Goal: Communication & Community: Ask a question

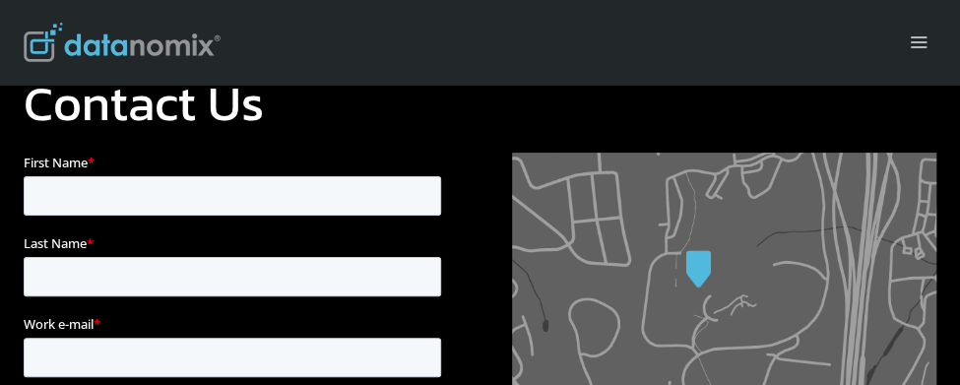
drag, startPoint x: 24, startPoint y: 153, endPoint x: 264, endPoint y: 274, distance: 269.1
type input "13162148597"
click at [150, 338] on input "Work e-mail *" at bounding box center [233, 357] width 418 height 39
type input "[PERSON_NAME][EMAIL_ADDRESS][PERSON_NAME][DOMAIN_NAME]"
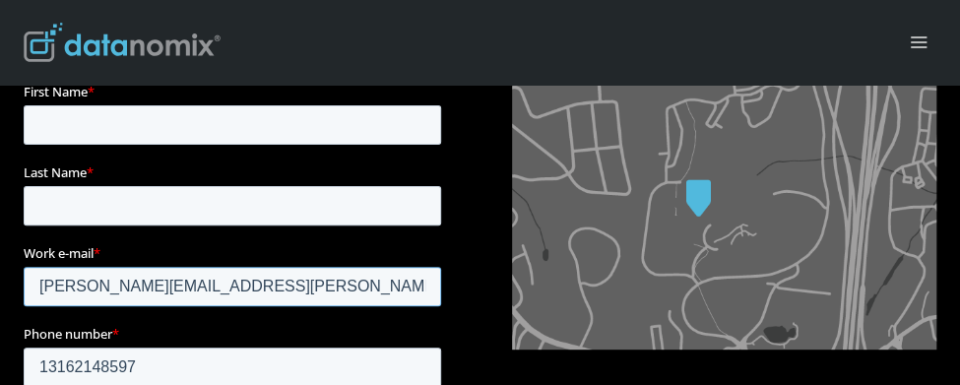
scroll to position [197, 0]
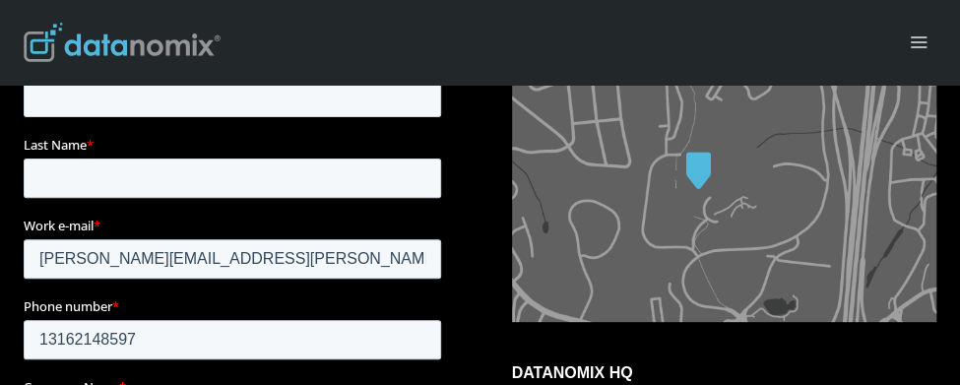
type input "[DOMAIN_NAME]"
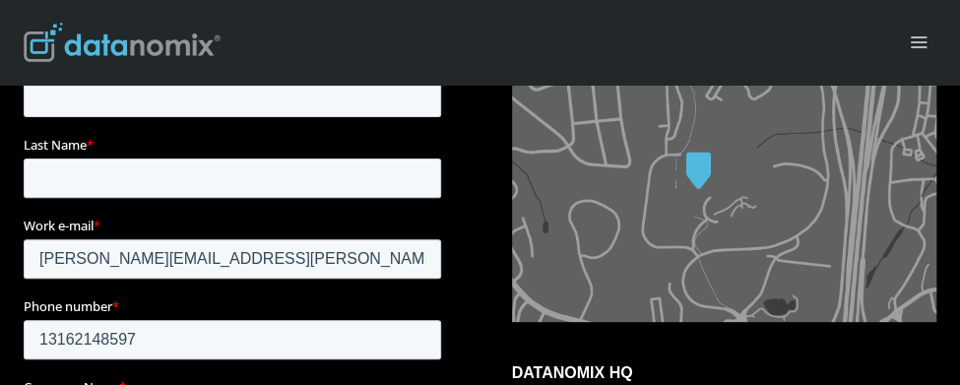
type input "KS"
drag, startPoint x: 169, startPoint y: 296, endPoint x: 128, endPoint y: 335, distance: 56.4
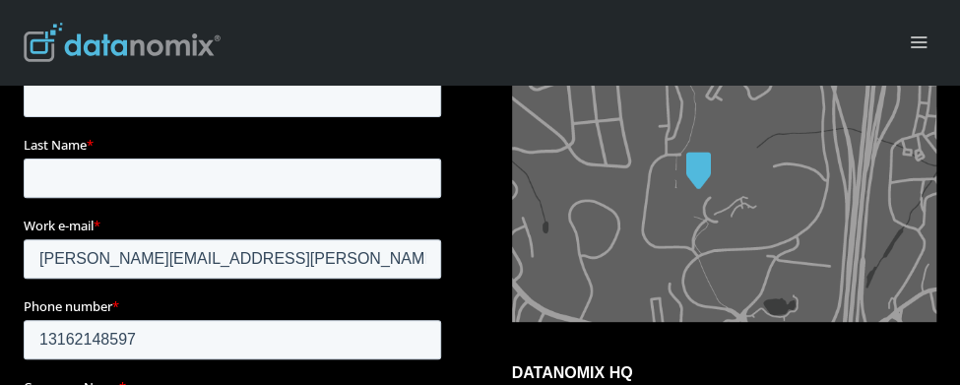
scroll to position [492, 0]
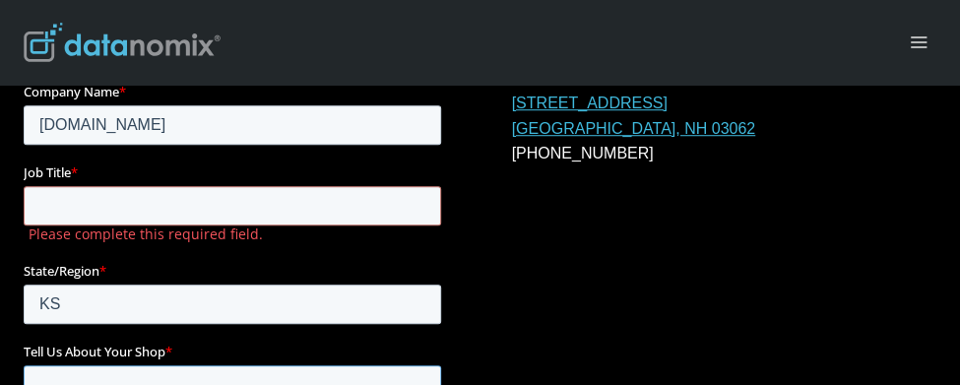
paste textarea "Hi there, I’d like to suggest a guest article for your website on the topic, "H…"
click at [195, 342] on div "Tell Us About Your Shop *" at bounding box center [236, 386] width 425 height 89
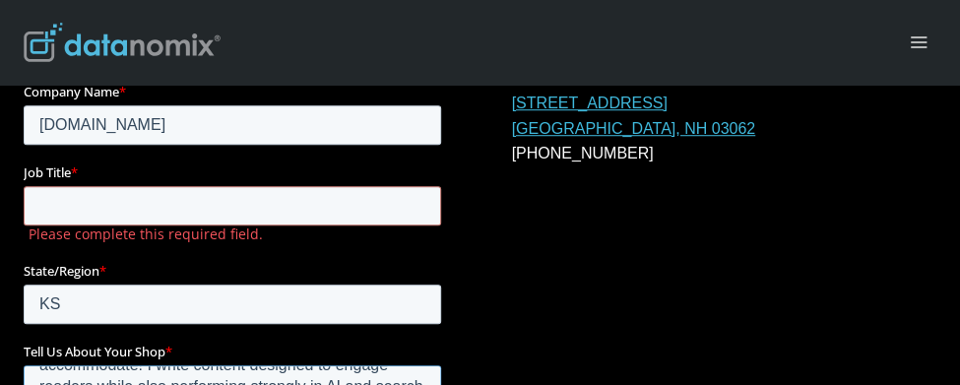
scroll to position [197, 0]
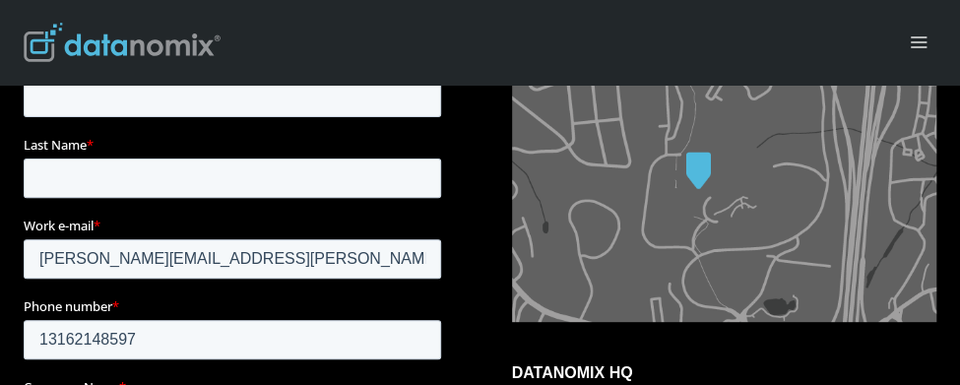
type textarea "Hi there, I’d like to suggest a guest article for your website on the topic, "H…"
drag, startPoint x: 118, startPoint y: 342, endPoint x: 136, endPoint y: 310, distance: 36.2
paste input "Review Request: Article Proposal for Your Consideration"
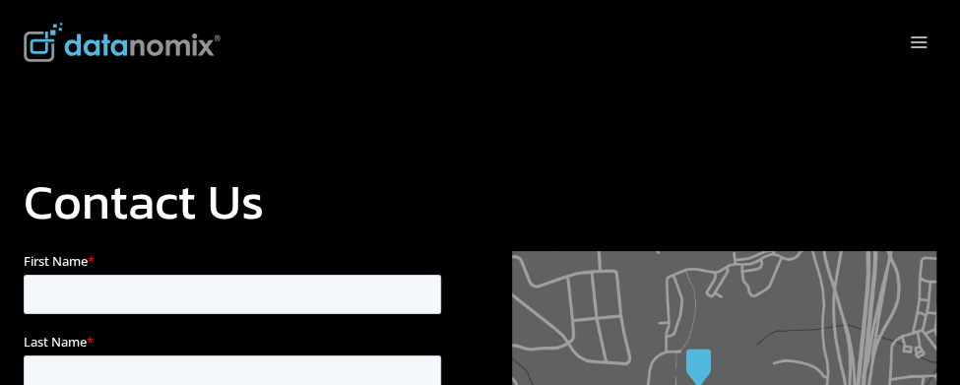
type input "Review Request: Article Proposal for Your Consideration"
paste input "[PERSON_NAME]"
drag, startPoint x: 132, startPoint y: 302, endPoint x: 262, endPoint y: 292, distance: 130.4
click at [136, 300] on input "First Name *" at bounding box center [233, 294] width 418 height 39
type input "[PERSON_NAME]"
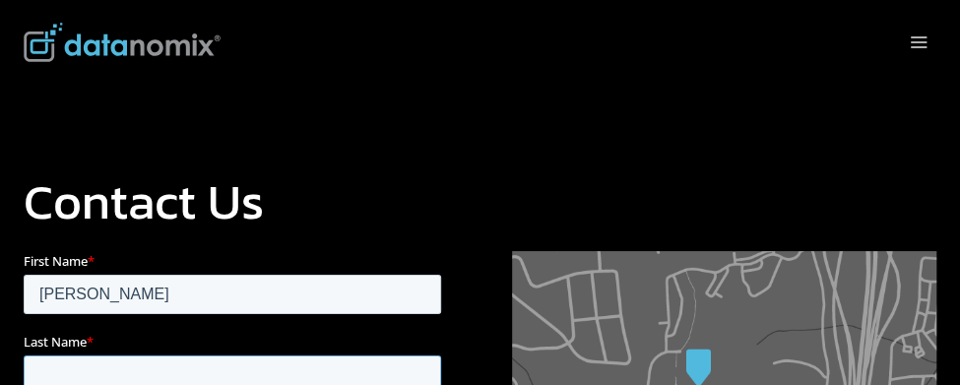
drag, startPoint x: 291, startPoint y: 289, endPoint x: 311, endPoint y: 272, distance: 25.8
click at [291, 356] on input "Last Name *" at bounding box center [233, 375] width 418 height 39
paste input "[PERSON_NAME]"
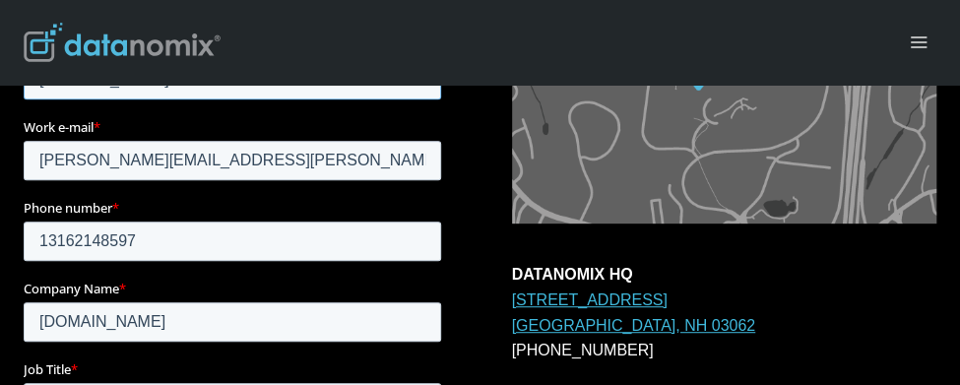
scroll to position [492, 0]
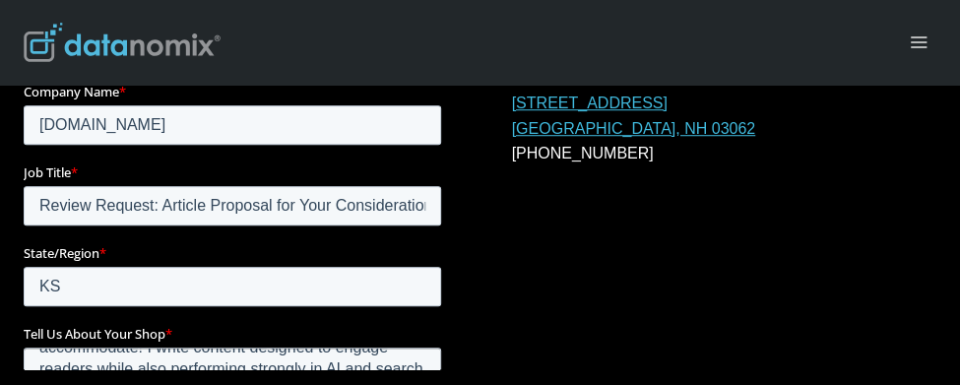
type input "[PERSON_NAME]"
